Goal: Transaction & Acquisition: Download file/media

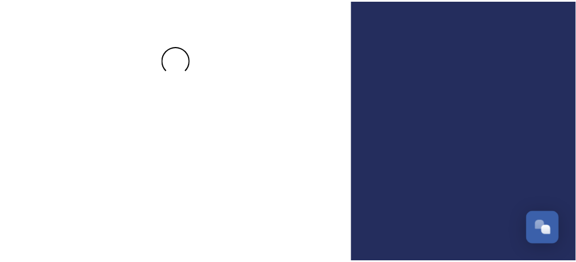
scroll to position [99, 0]
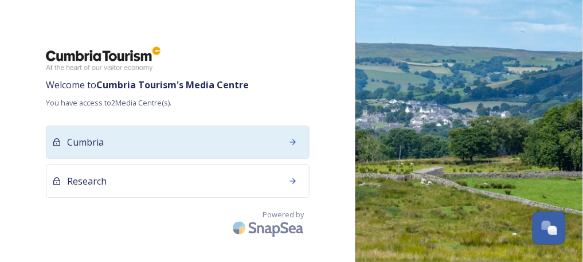
drag, startPoint x: 114, startPoint y: 112, endPoint x: 130, endPoint y: 112, distance: 16.1
click at [130, 126] on div "Cumbria" at bounding box center [178, 142] width 264 height 33
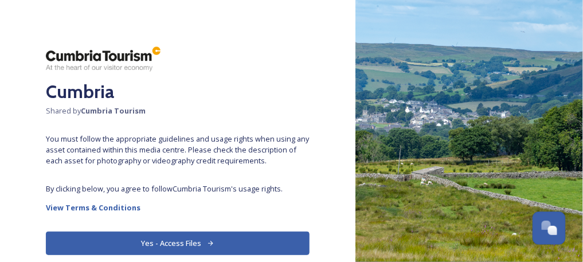
click at [158, 236] on button "Yes - Access Files" at bounding box center [178, 244] width 264 height 24
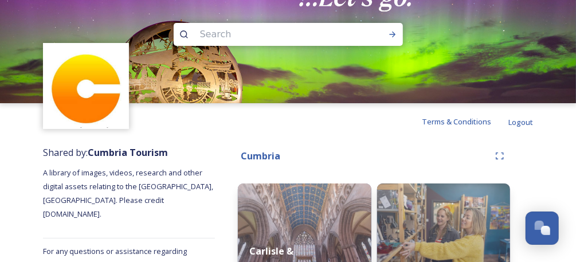
click at [231, 34] on input at bounding box center [272, 34] width 157 height 25
type input "family"
click at [394, 33] on icon at bounding box center [392, 34] width 9 height 9
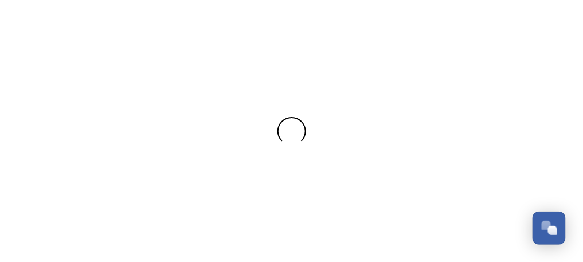
click at [266, 33] on div at bounding box center [291, 131] width 583 height 262
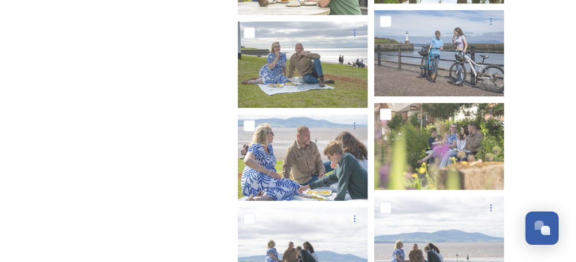
scroll to position [2553, 0]
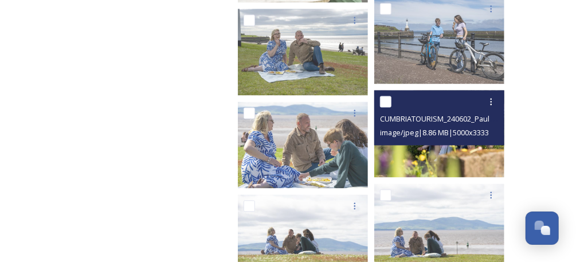
click at [460, 162] on img at bounding box center [439, 134] width 130 height 87
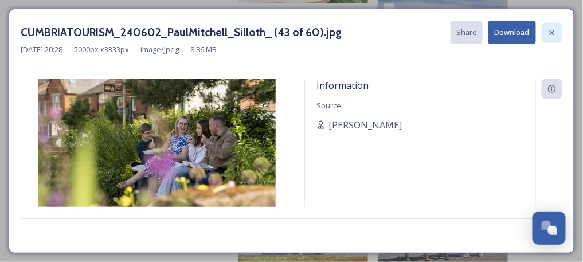
click at [553, 29] on icon at bounding box center [551, 32] width 9 height 9
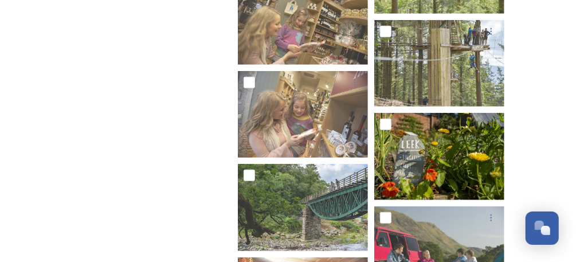
scroll to position [5543, 0]
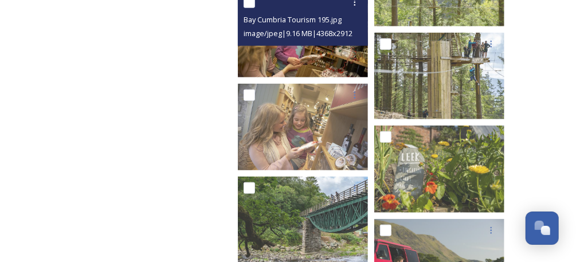
click at [327, 36] on span "image/jpeg | 9.16 MB | 4368 x 2912" at bounding box center [298, 33] width 109 height 10
click at [333, 58] on img at bounding box center [303, 34] width 130 height 87
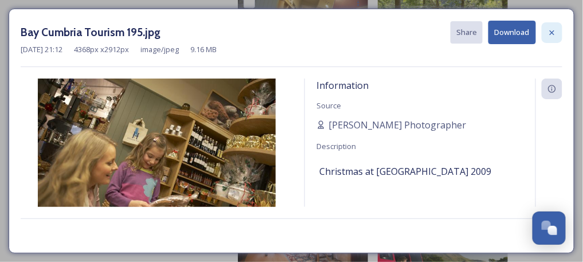
click at [550, 32] on icon at bounding box center [551, 32] width 9 height 9
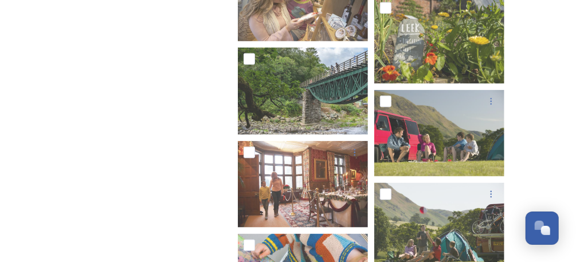
scroll to position [5696, 0]
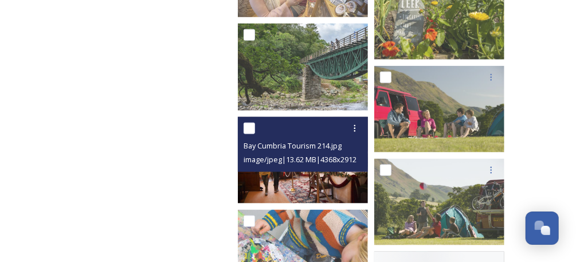
click at [300, 179] on img at bounding box center [303, 160] width 130 height 87
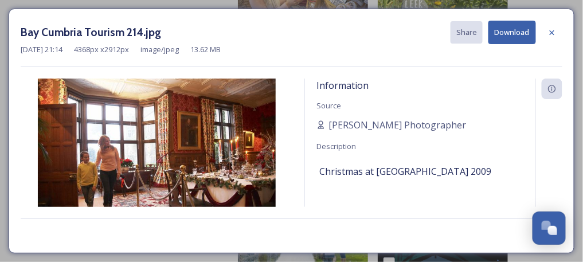
click at [558, 26] on div at bounding box center [552, 32] width 21 height 21
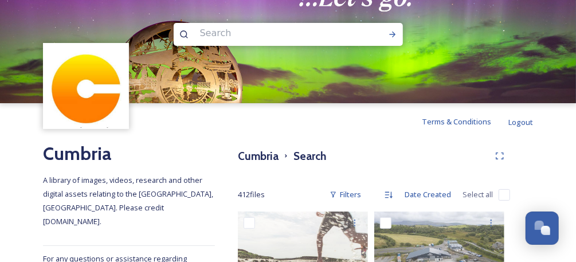
click at [255, 42] on input at bounding box center [272, 33] width 157 height 25
type input "[PERSON_NAME] bridge"
type input "]"
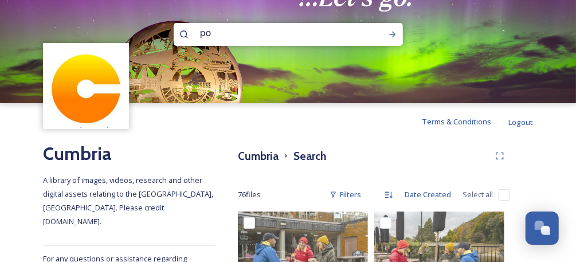
type input "p"
type input "ullswater"
type input "#"
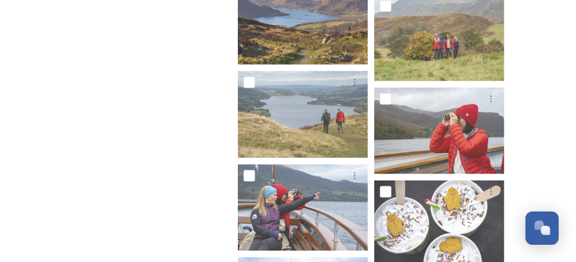
scroll to position [788, 0]
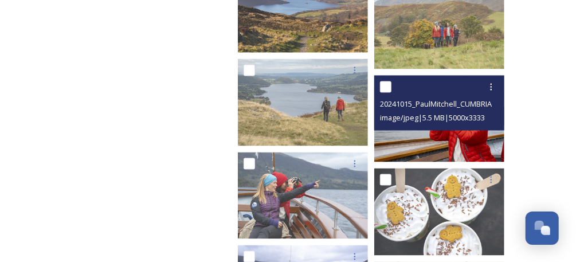
click at [472, 147] on img at bounding box center [439, 119] width 130 height 87
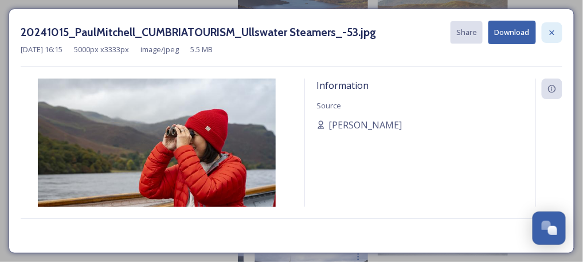
click at [557, 32] on icon at bounding box center [551, 32] width 9 height 9
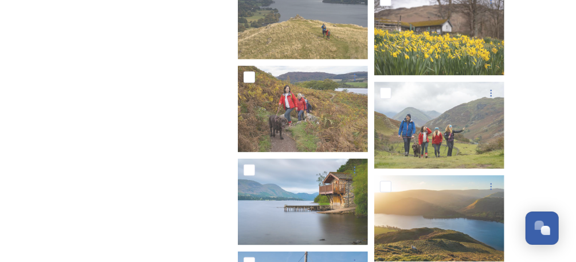
scroll to position [2407, 0]
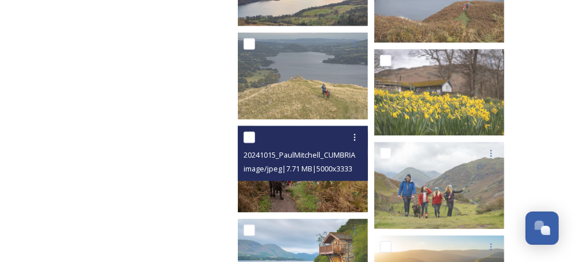
click at [303, 189] on img at bounding box center [303, 169] width 130 height 87
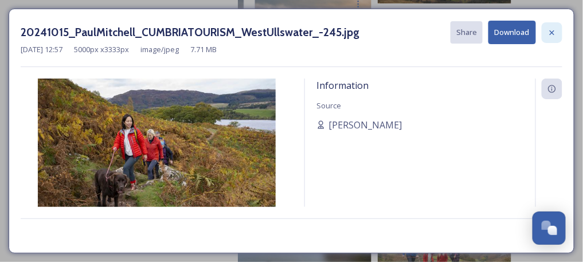
click at [557, 38] on div at bounding box center [552, 32] width 21 height 21
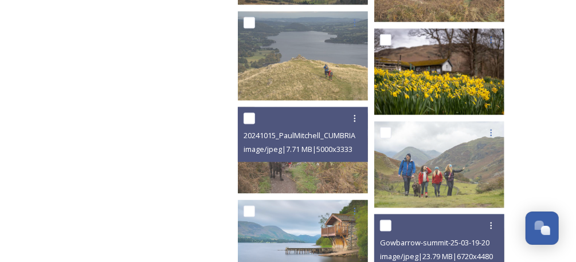
scroll to position [2560, 0]
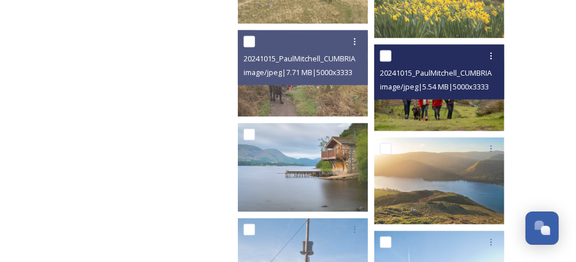
click at [443, 113] on img at bounding box center [439, 88] width 130 height 87
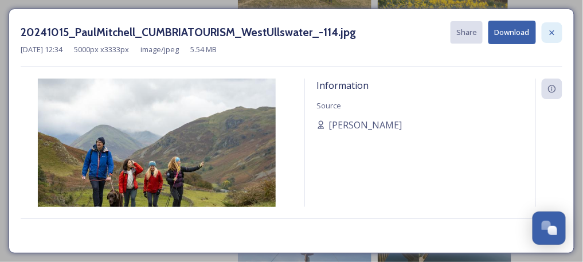
click at [553, 34] on icon at bounding box center [551, 32] width 9 height 9
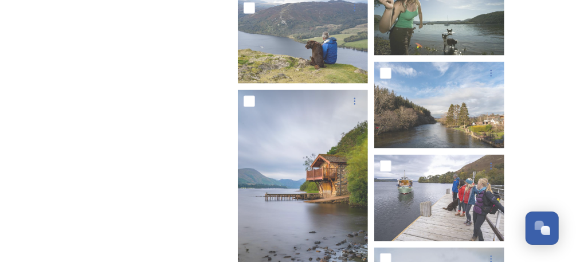
scroll to position [4088, 0]
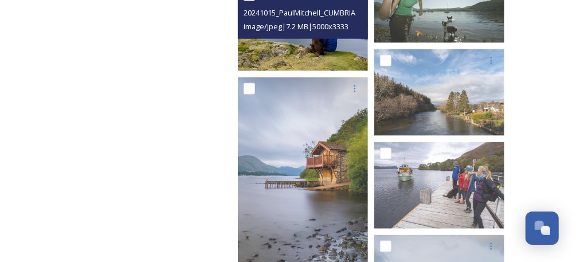
click at [316, 52] on img at bounding box center [303, 27] width 130 height 87
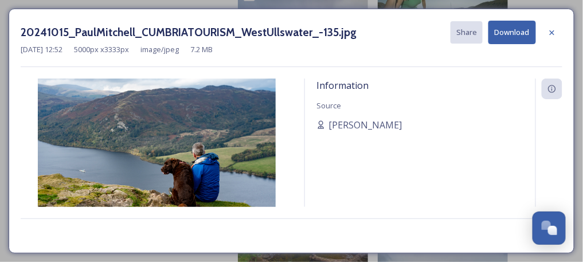
click at [523, 32] on button "Download" at bounding box center [512, 33] width 48 height 24
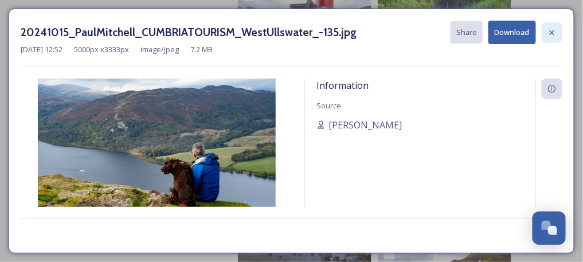
click at [556, 26] on div at bounding box center [552, 32] width 21 height 21
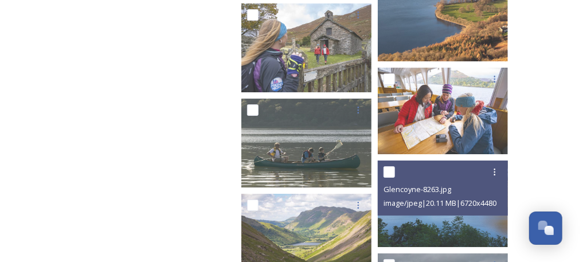
scroll to position [5005, 0]
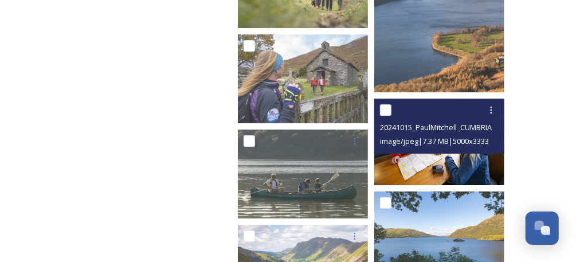
click at [432, 164] on img at bounding box center [439, 142] width 130 height 87
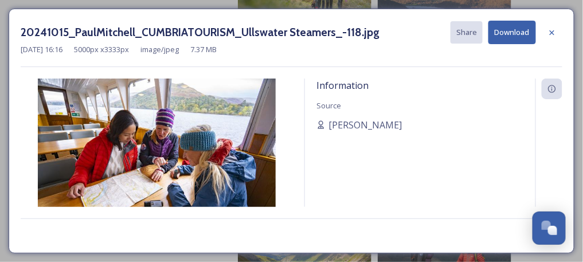
click at [513, 37] on button "Download" at bounding box center [512, 33] width 48 height 24
